Goal: Information Seeking & Learning: Learn about a topic

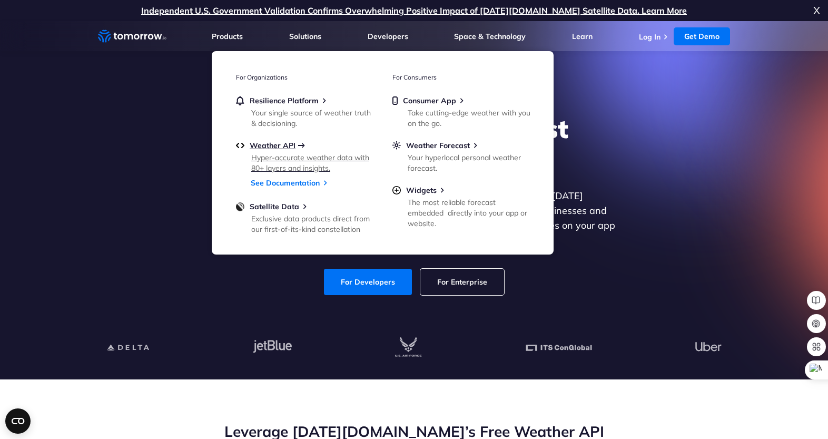
click at [280, 145] on span "Weather API" at bounding box center [273, 145] width 46 height 9
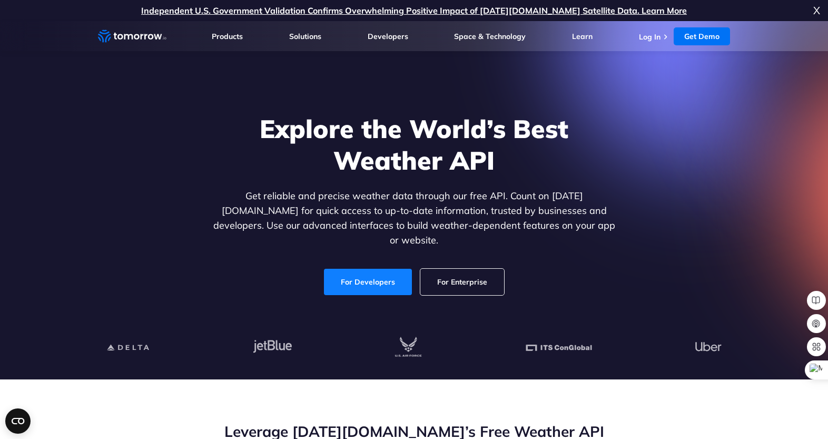
click at [364, 269] on link "For Developers" at bounding box center [368, 282] width 88 height 26
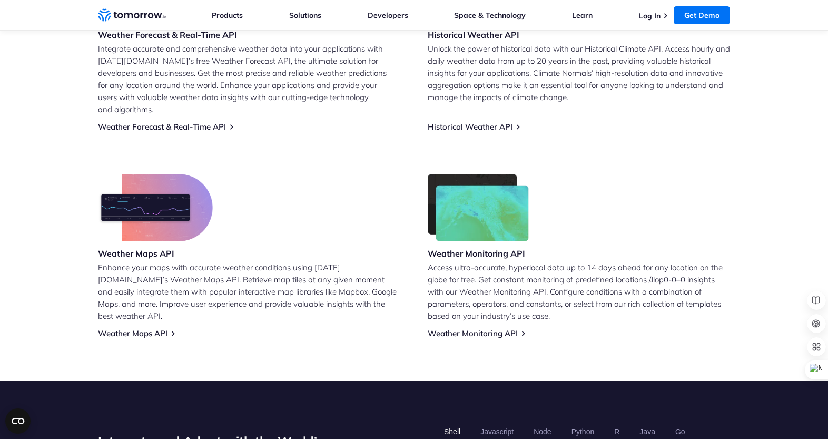
scroll to position [562, 0]
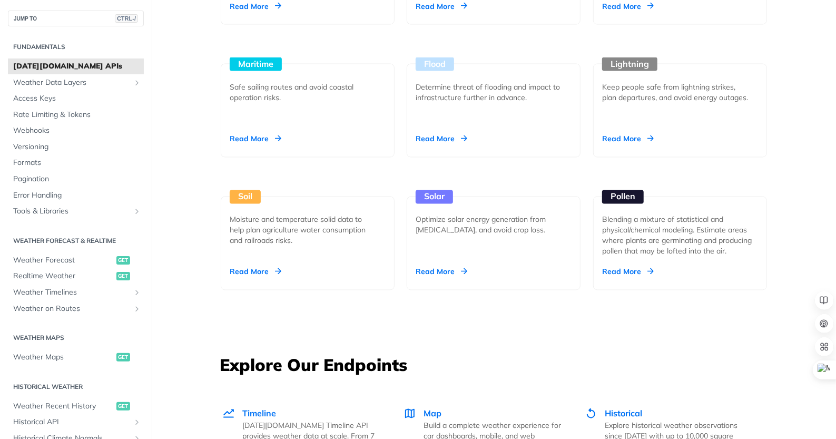
scroll to position [1123, 0]
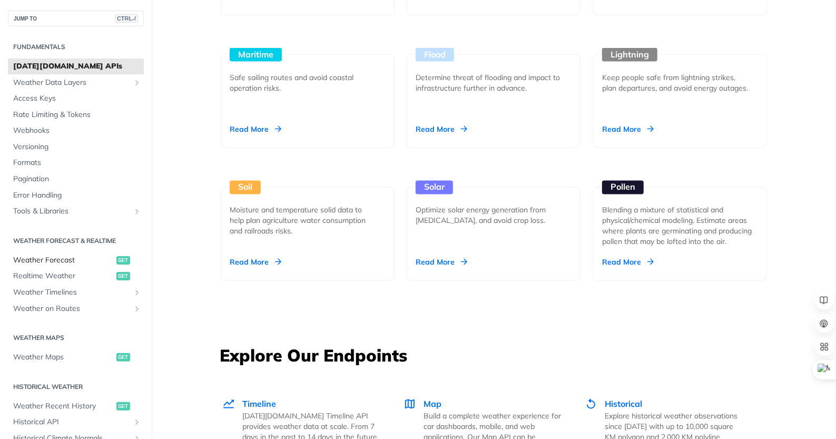
click at [41, 259] on span "Weather Forecast" at bounding box center [63, 260] width 101 height 11
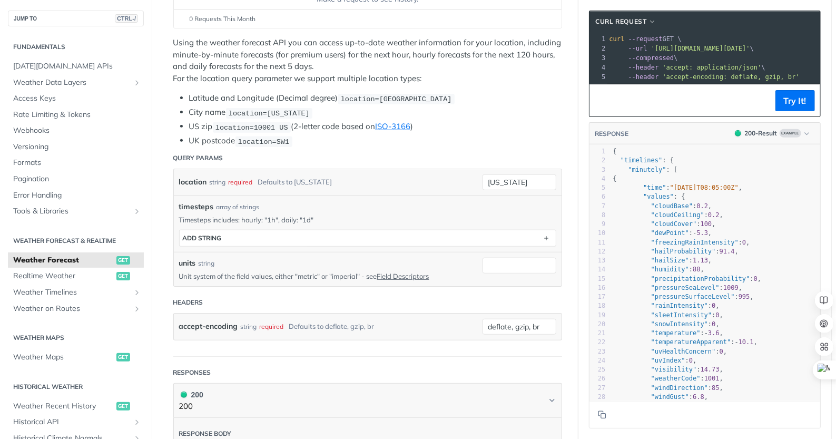
scroll to position [281, 0]
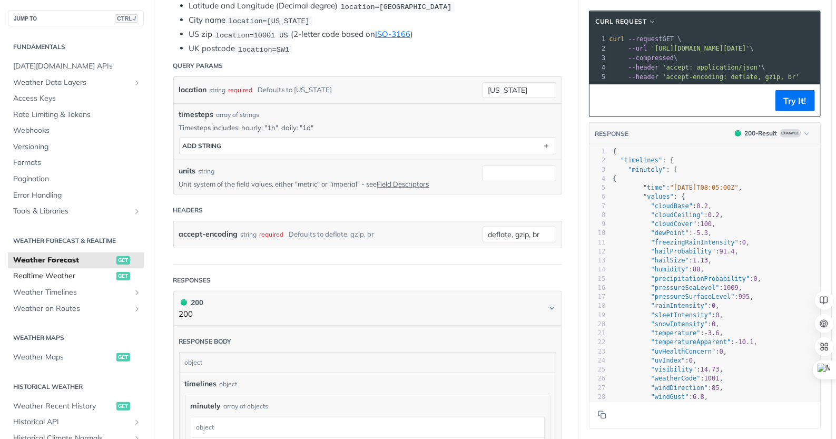
click at [45, 281] on span "Realtime Weather" at bounding box center [63, 276] width 101 height 11
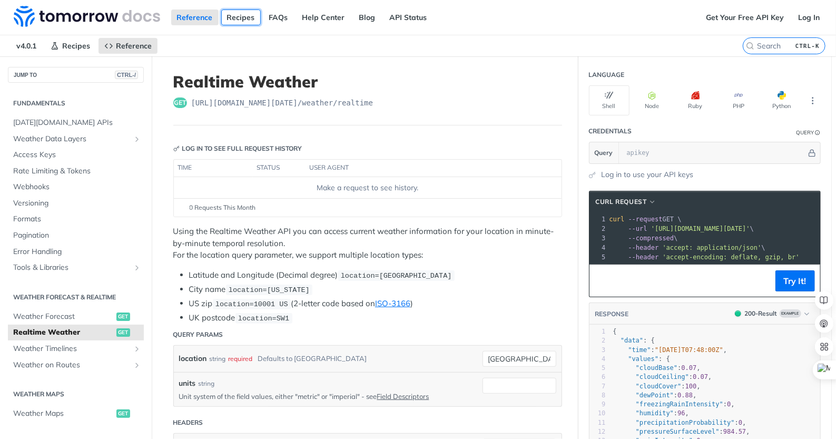
click at [236, 14] on link "Recipes" at bounding box center [240, 17] width 39 height 16
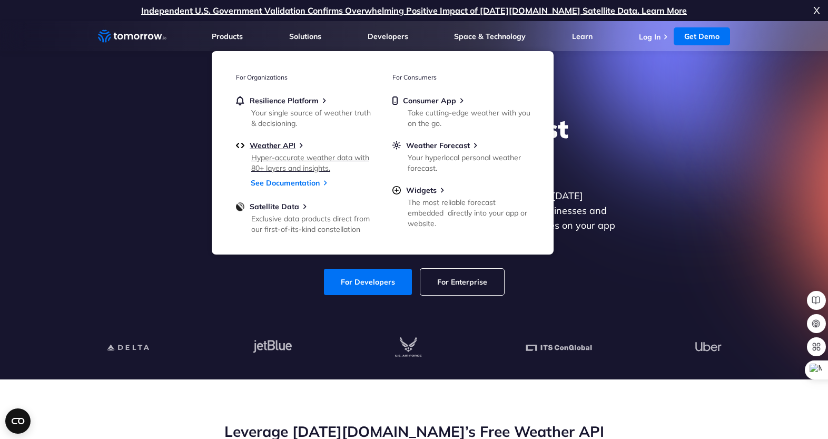
click at [290, 163] on div "Hyper-accurate weather data with 80+ layers and insights." at bounding box center [312, 162] width 123 height 21
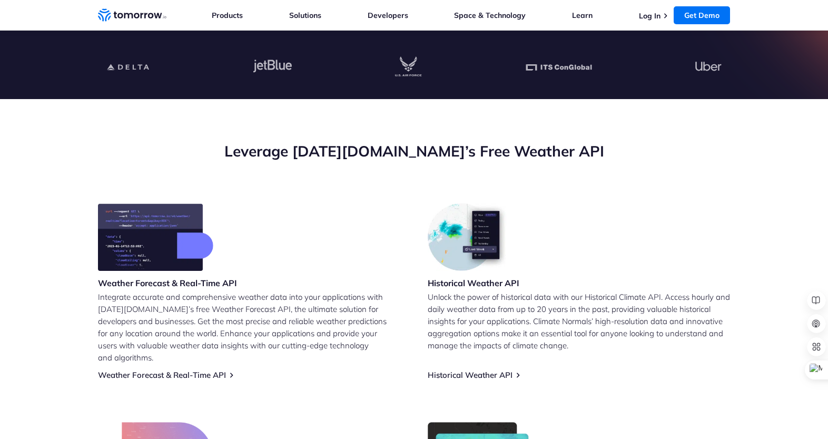
scroll to position [562, 0]
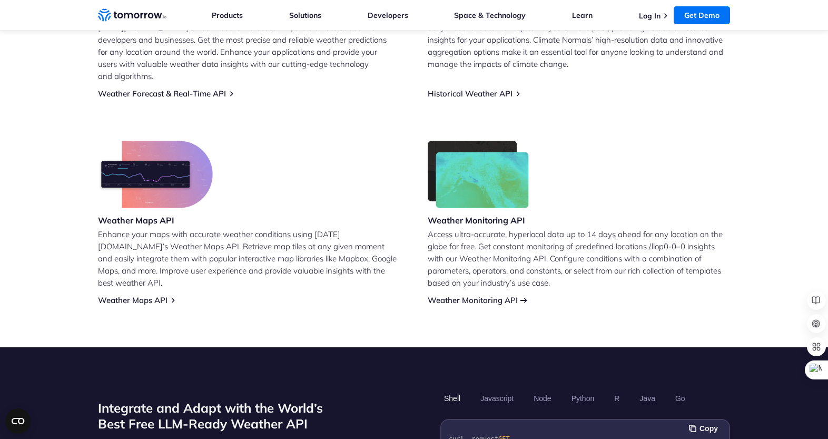
click at [447, 295] on link "Weather Monitoring API" at bounding box center [473, 300] width 90 height 10
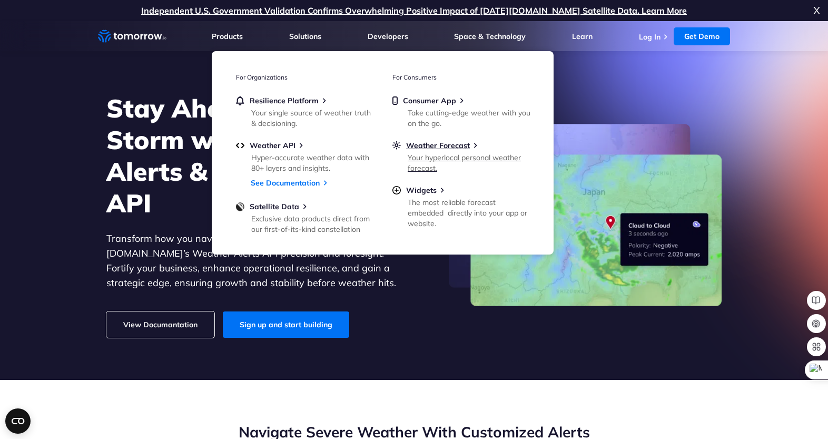
click at [450, 160] on div "Your hyperlocal personal weather forecast." at bounding box center [469, 162] width 123 height 21
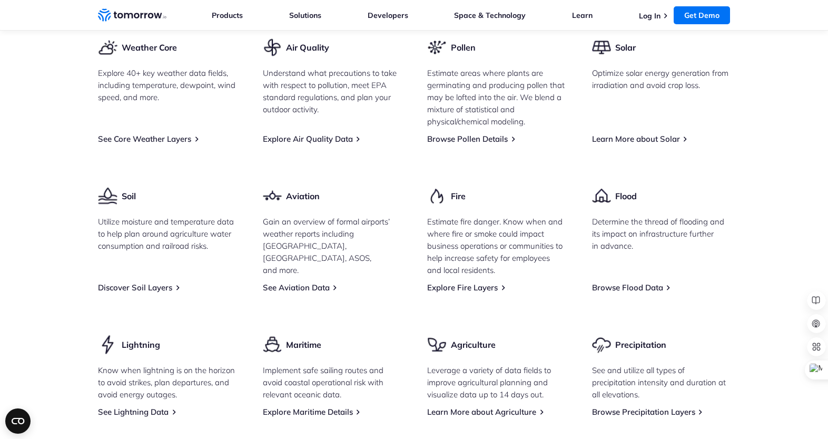
scroll to position [1685, 0]
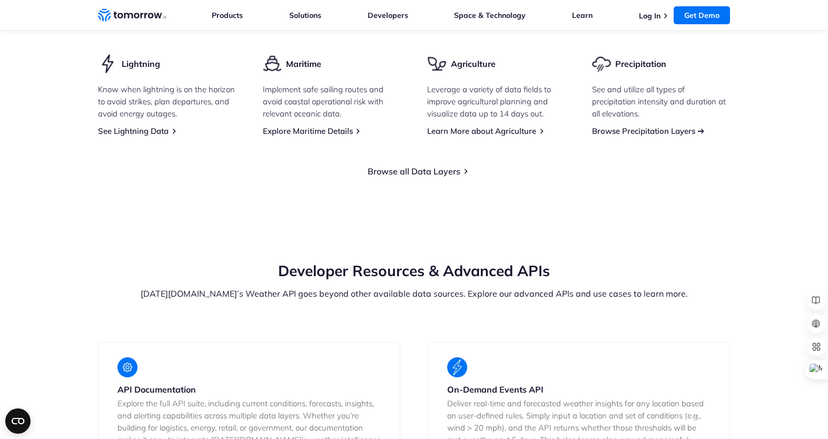
click at [636, 126] on link "Browse Precipitation Layers" at bounding box center [643, 131] width 103 height 10
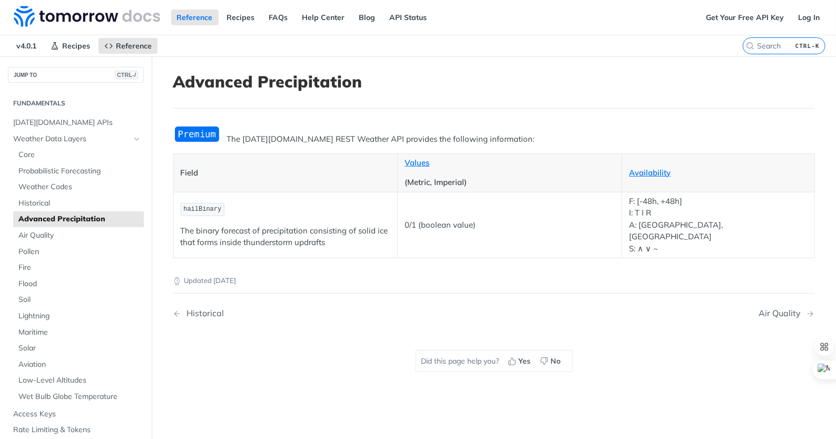
click at [60, 220] on span "Advanced Precipitation" at bounding box center [79, 219] width 123 height 11
click at [34, 157] on span "Core" at bounding box center [79, 155] width 123 height 11
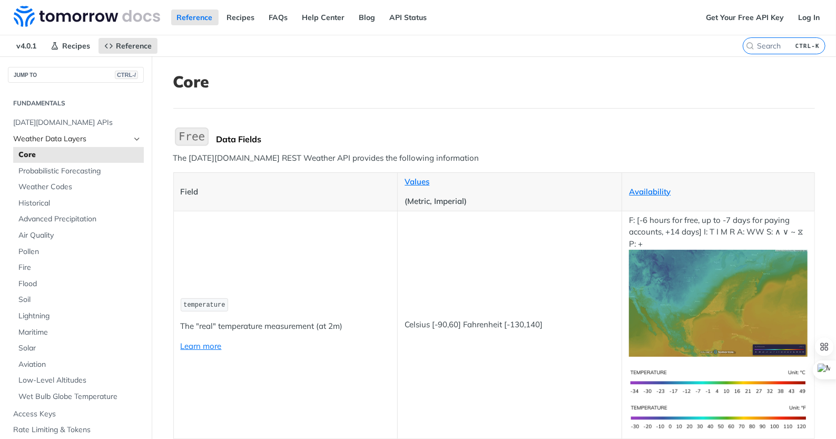
click at [50, 134] on span "Weather Data Layers" at bounding box center [71, 139] width 117 height 11
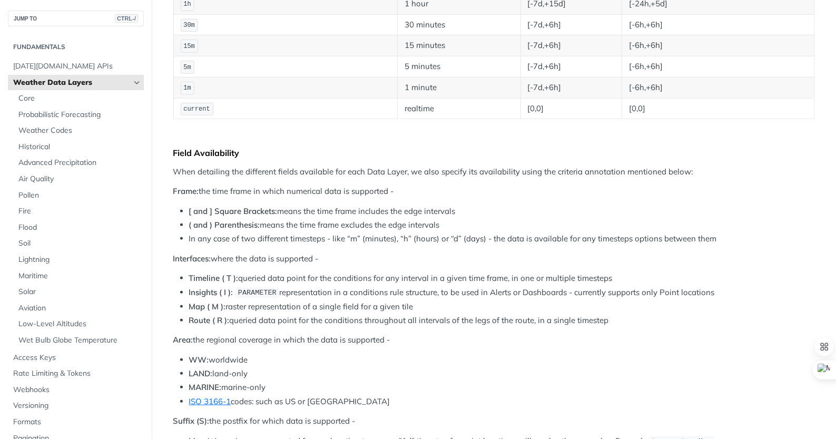
scroll to position [281, 0]
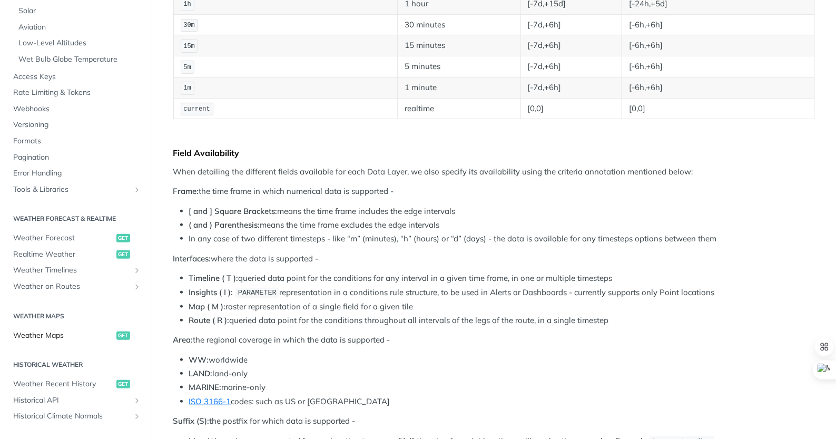
click at [29, 330] on span "Weather Maps" at bounding box center [63, 335] width 101 height 11
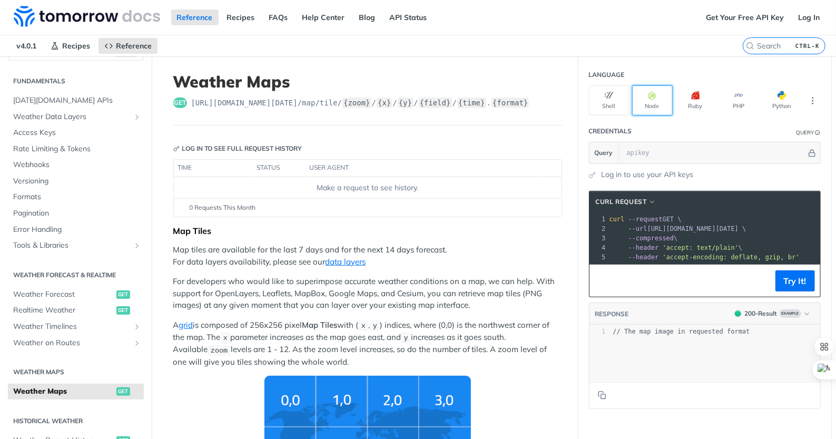
click at [642, 96] on button "Node" at bounding box center [652, 100] width 41 height 30
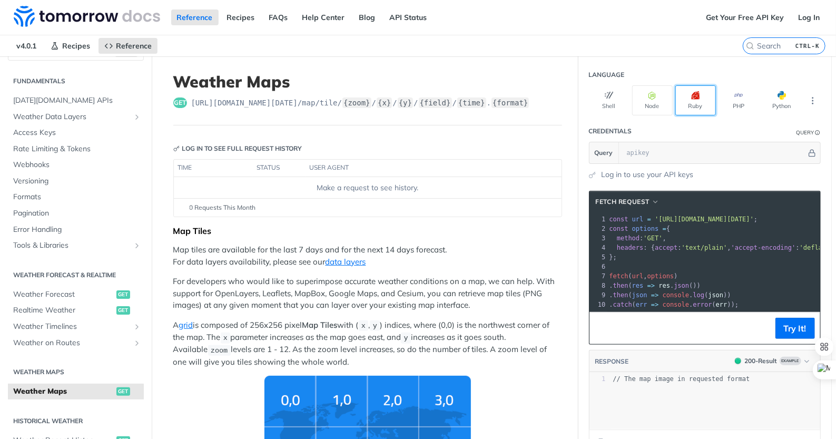
click at [695, 106] on button "Ruby" at bounding box center [695, 100] width 41 height 30
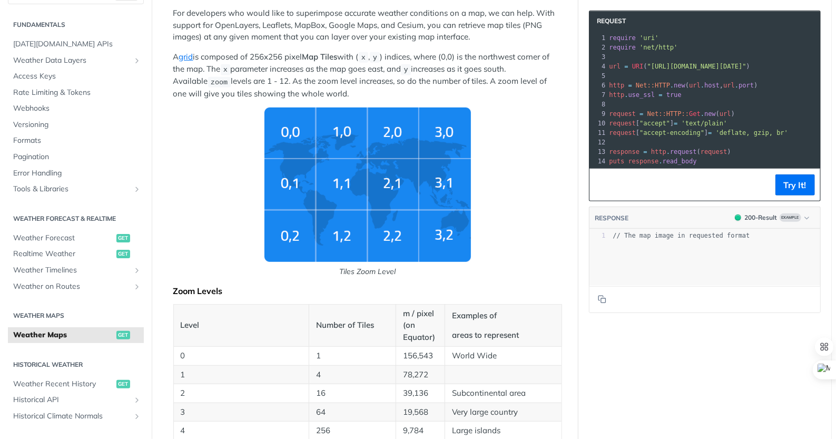
scroll to position [281, 0]
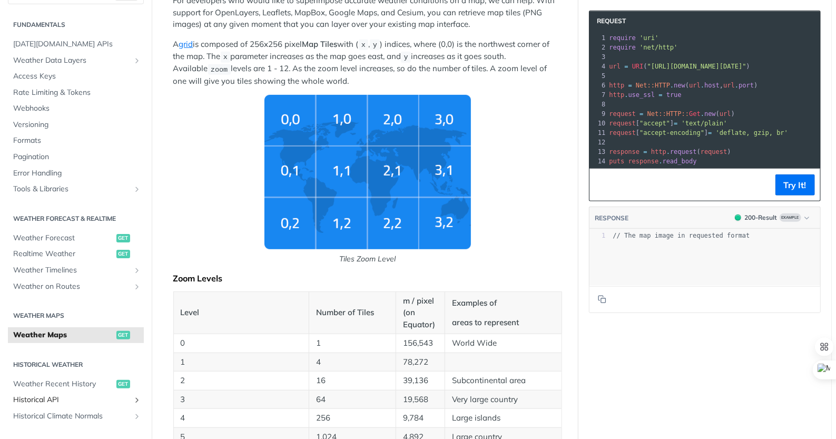
click at [35, 405] on link "Historical API" at bounding box center [76, 400] width 136 height 16
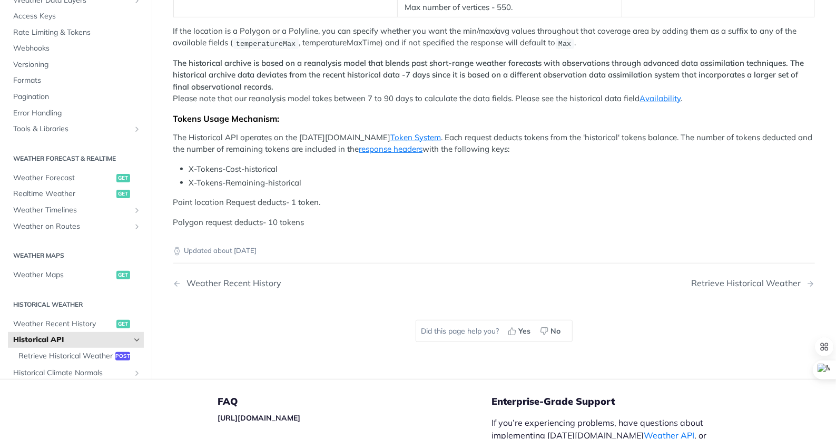
scroll to position [281, 0]
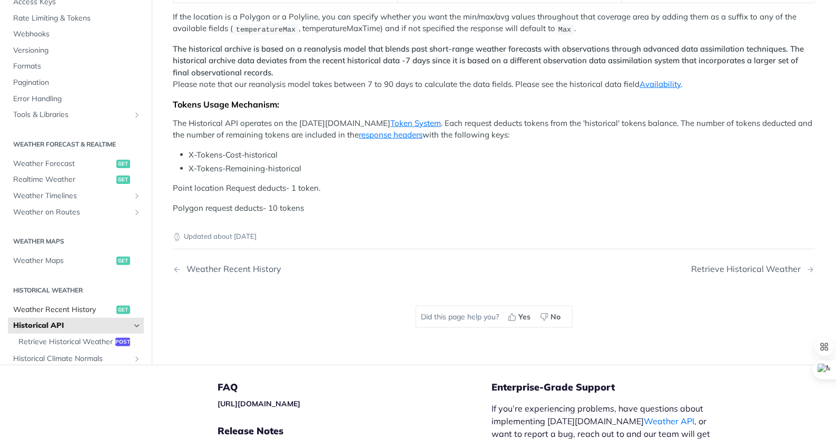
click at [42, 315] on span "Weather Recent History" at bounding box center [63, 309] width 101 height 11
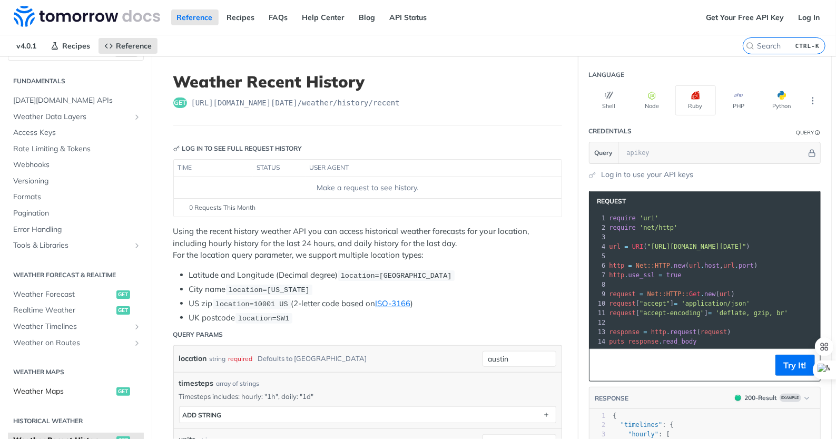
click at [37, 390] on span "Weather Maps" at bounding box center [63, 391] width 101 height 11
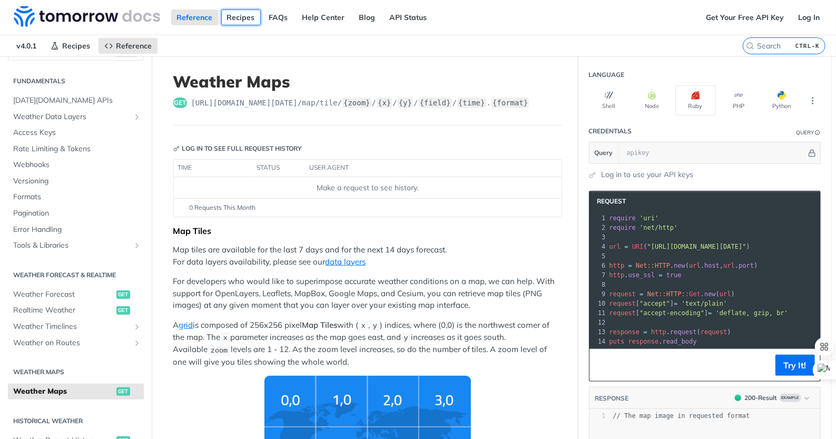
click at [246, 15] on link "Recipes" at bounding box center [240, 17] width 39 height 16
